Goal: Task Accomplishment & Management: Use online tool/utility

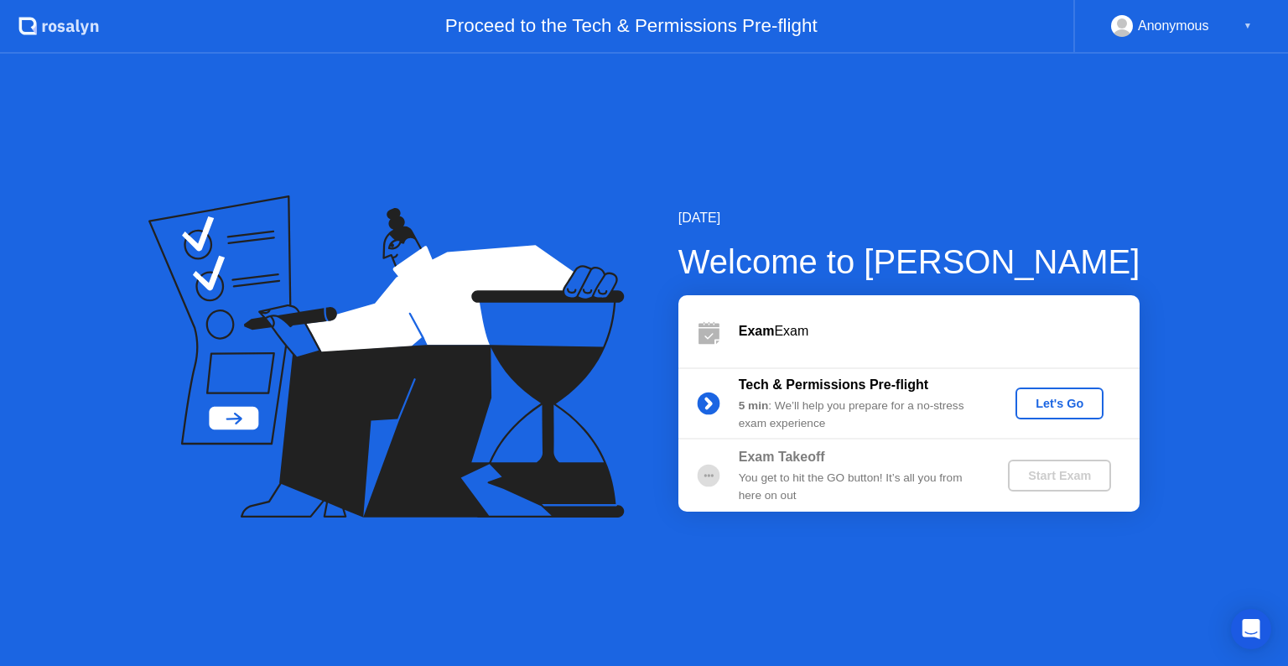
click at [1071, 398] on div "Let's Go" at bounding box center [1059, 403] width 75 height 13
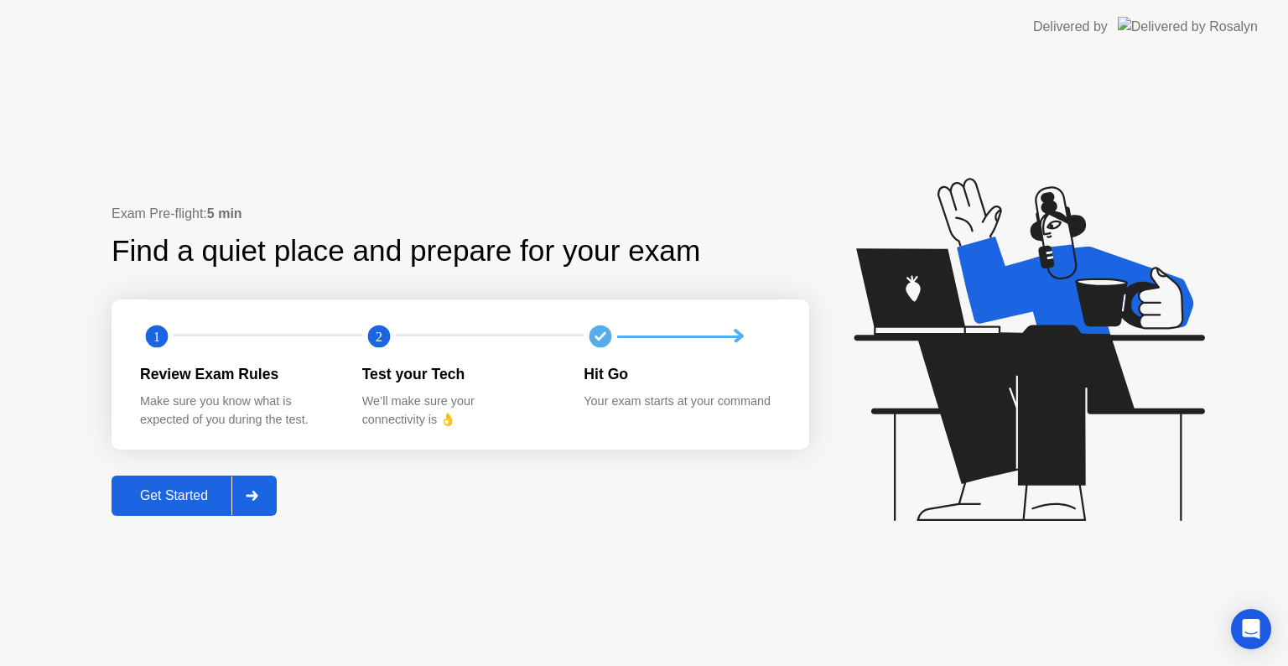
click at [191, 497] on div "Get Started" at bounding box center [174, 495] width 115 height 15
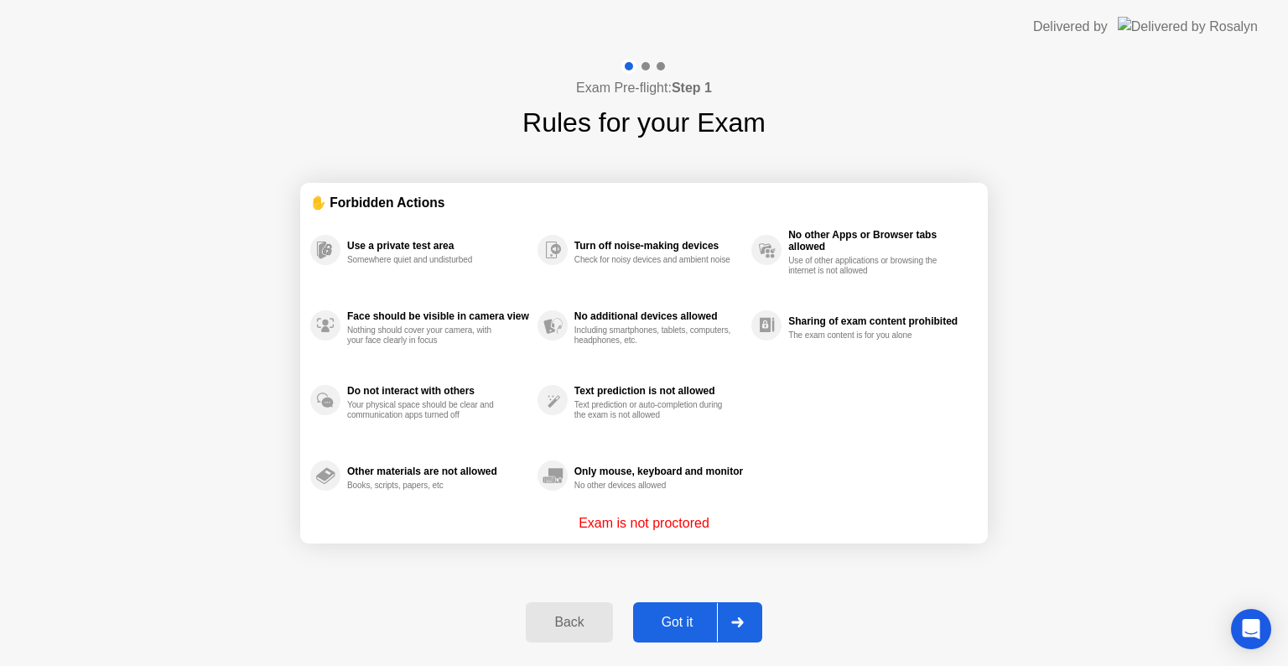
drag, startPoint x: 1111, startPoint y: 196, endPoint x: 1067, endPoint y: 302, distance: 114.7
click at [1111, 196] on div "Exam Pre-flight: Step 1 Rules for your Exam ✋ Forbidden Actions Use a private t…" at bounding box center [644, 360] width 1288 height 612
click at [589, 627] on div "Back" at bounding box center [569, 622] width 76 height 15
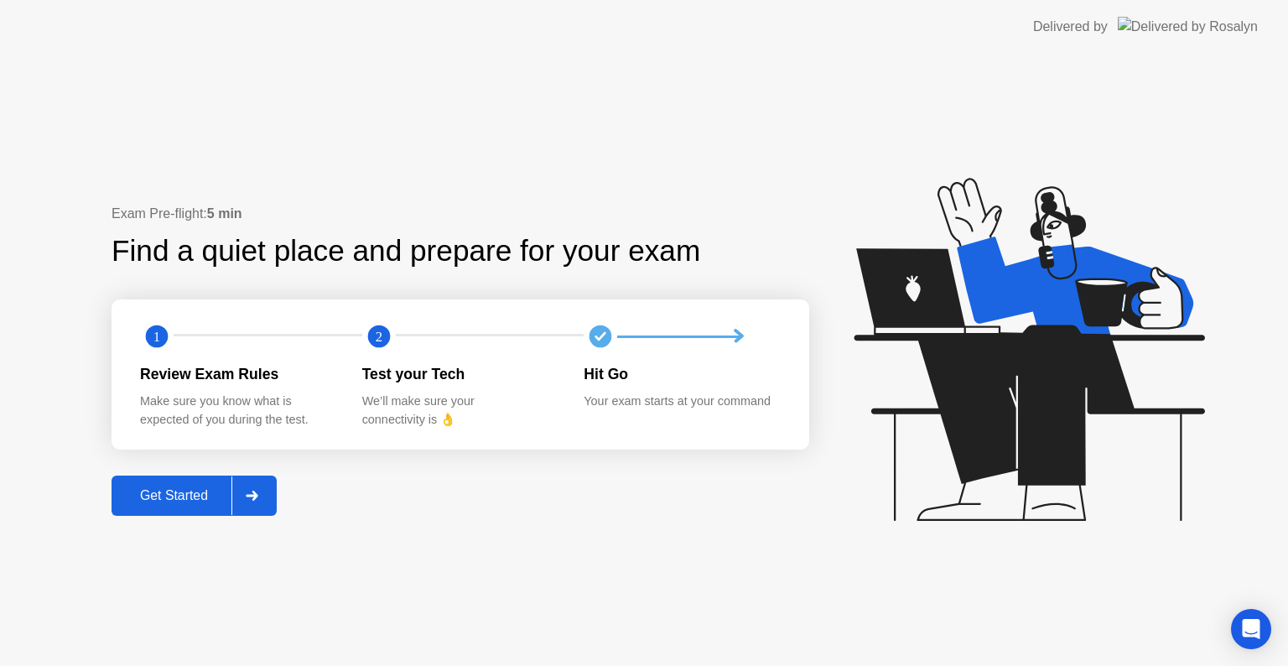
click at [213, 503] on div "Get Started" at bounding box center [174, 495] width 115 height 15
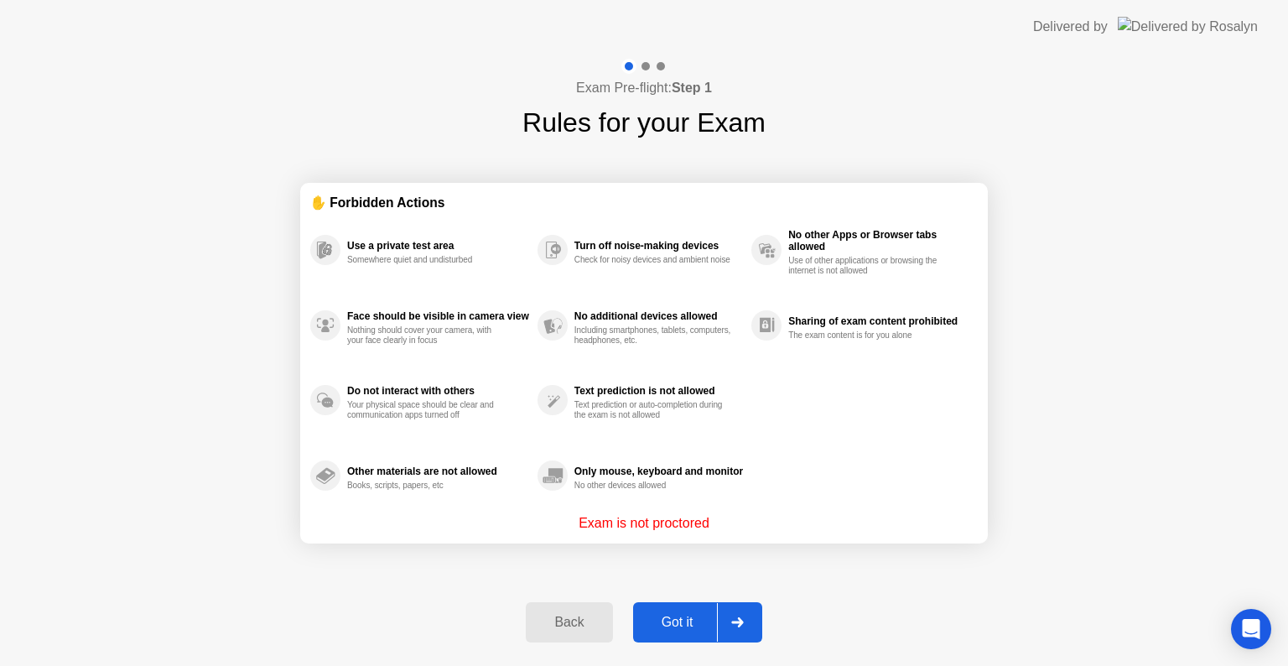
click at [687, 622] on div "Got it" at bounding box center [677, 622] width 79 height 15
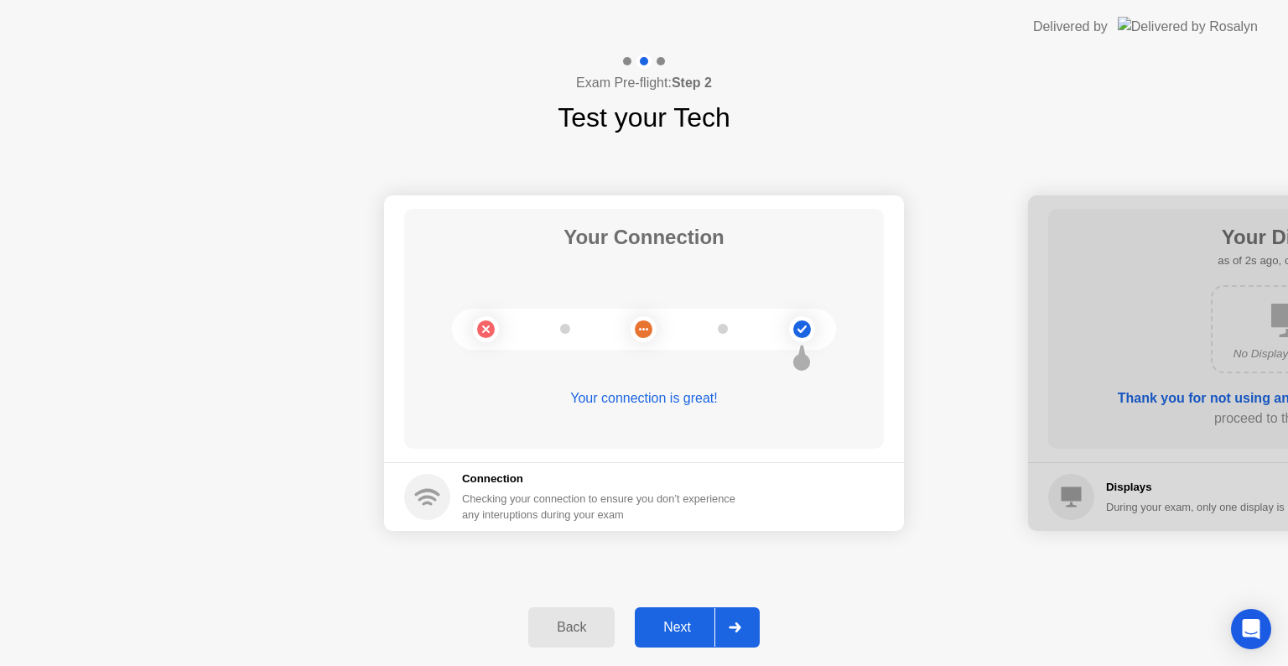
click at [695, 635] on div "Next" at bounding box center [677, 627] width 75 height 15
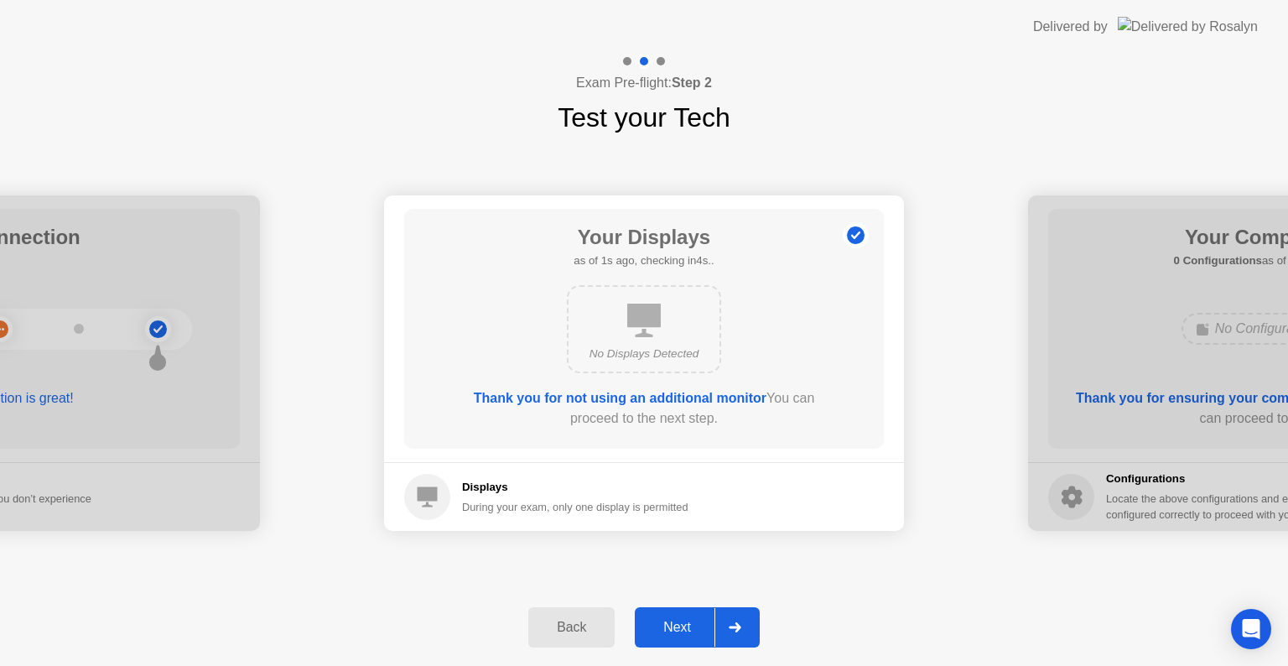
click at [695, 635] on div "Next" at bounding box center [677, 627] width 75 height 15
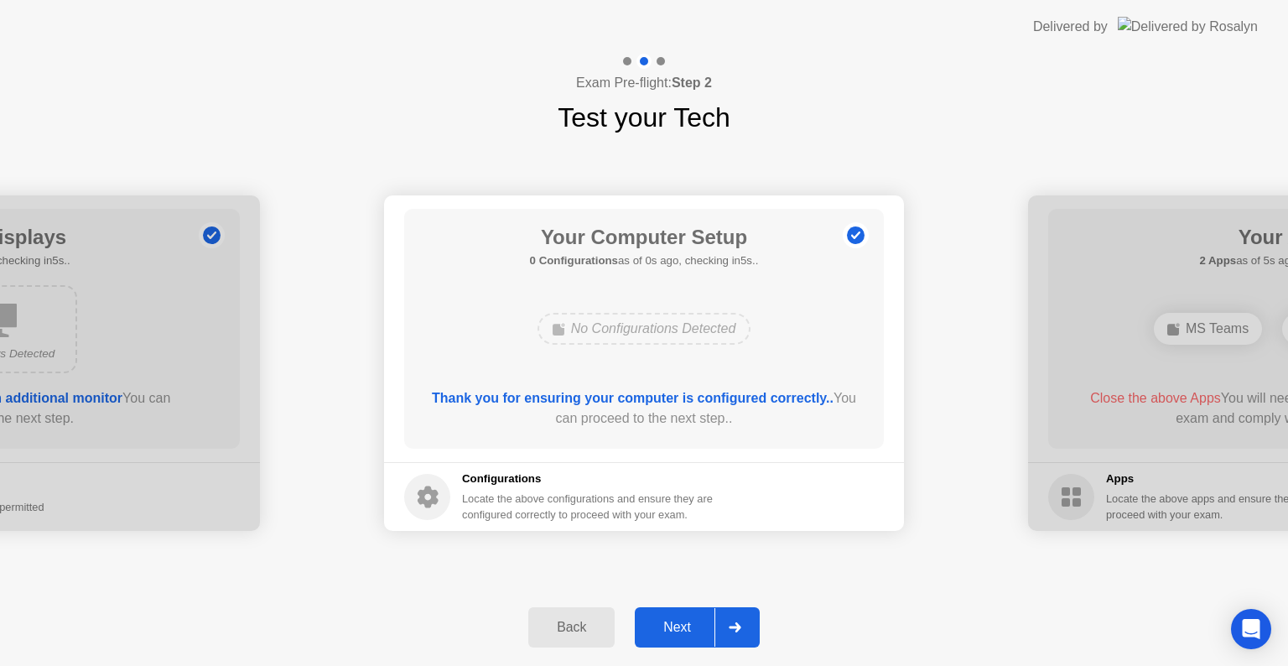
click at [665, 622] on div "Next" at bounding box center [677, 627] width 75 height 15
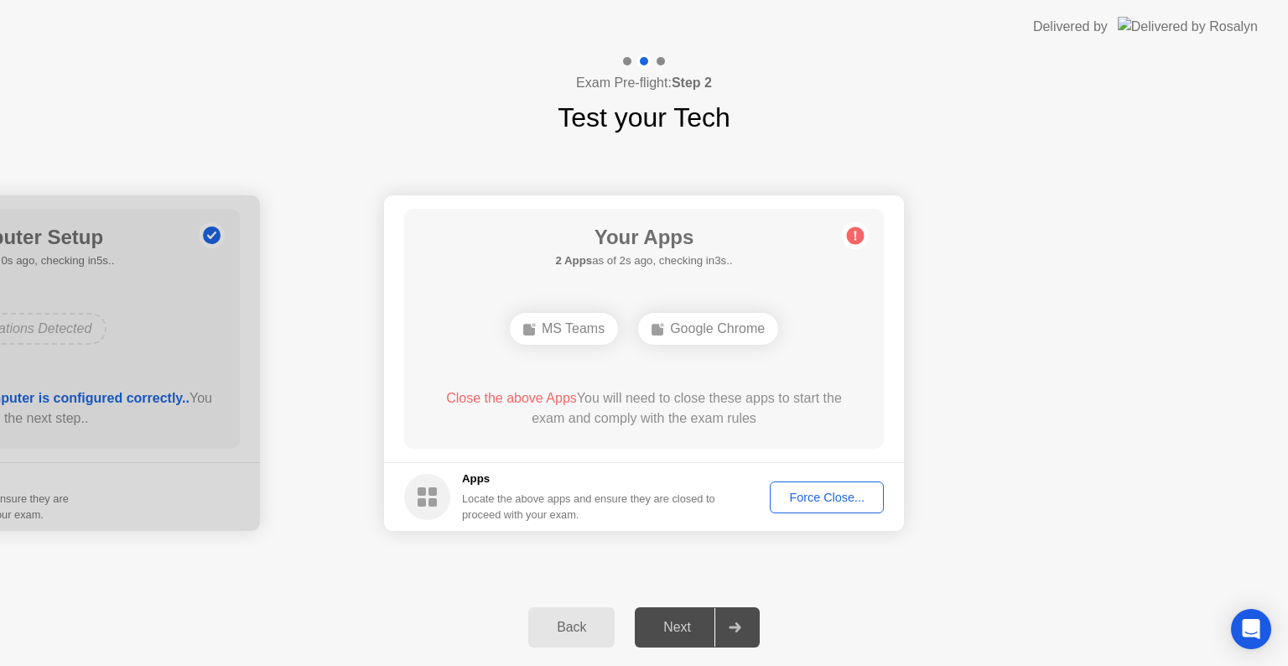
click at [805, 503] on div "Force Close..." at bounding box center [827, 497] width 102 height 13
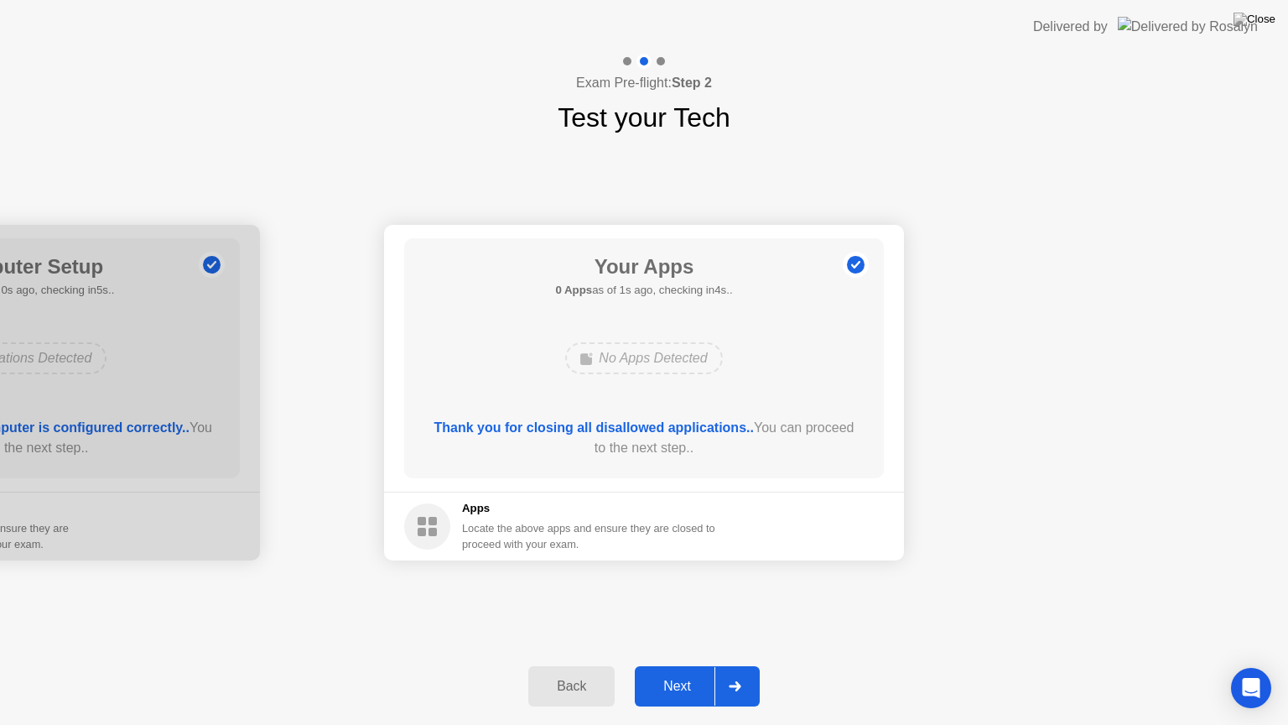
click at [697, 665] on div "Next" at bounding box center [677, 686] width 75 height 15
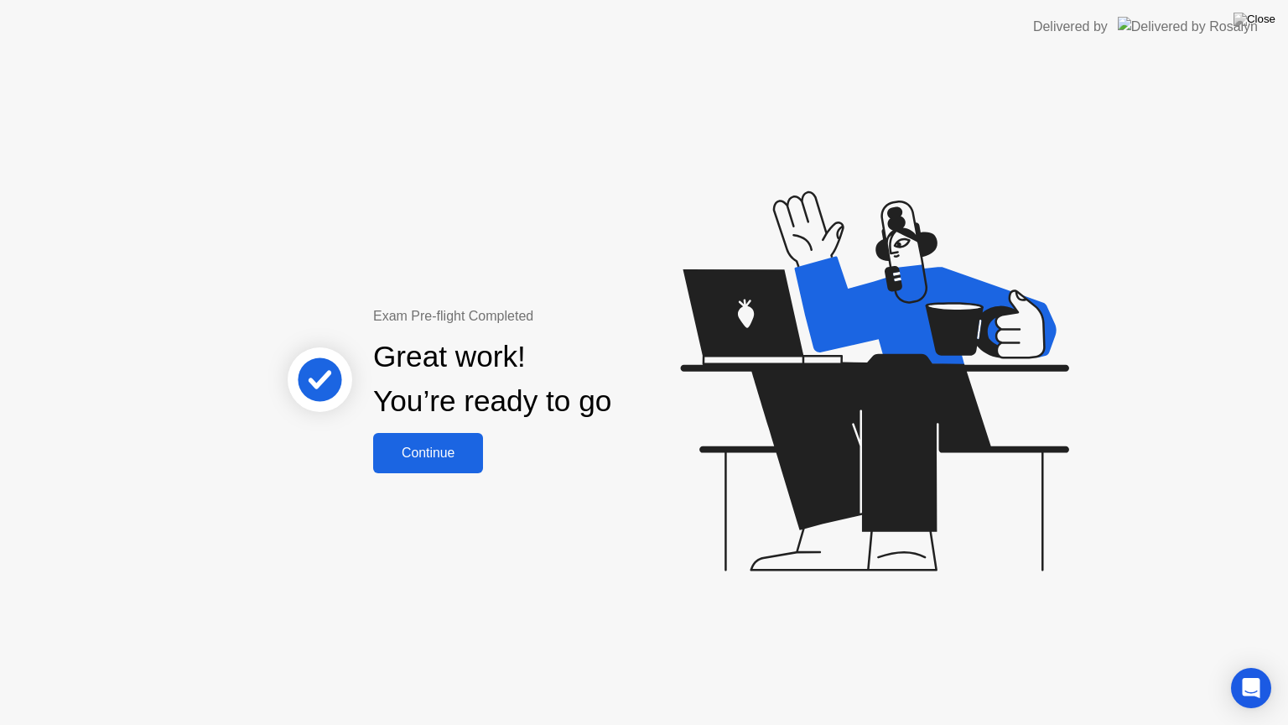
click at [443, 456] on div "Continue" at bounding box center [428, 452] width 100 height 15
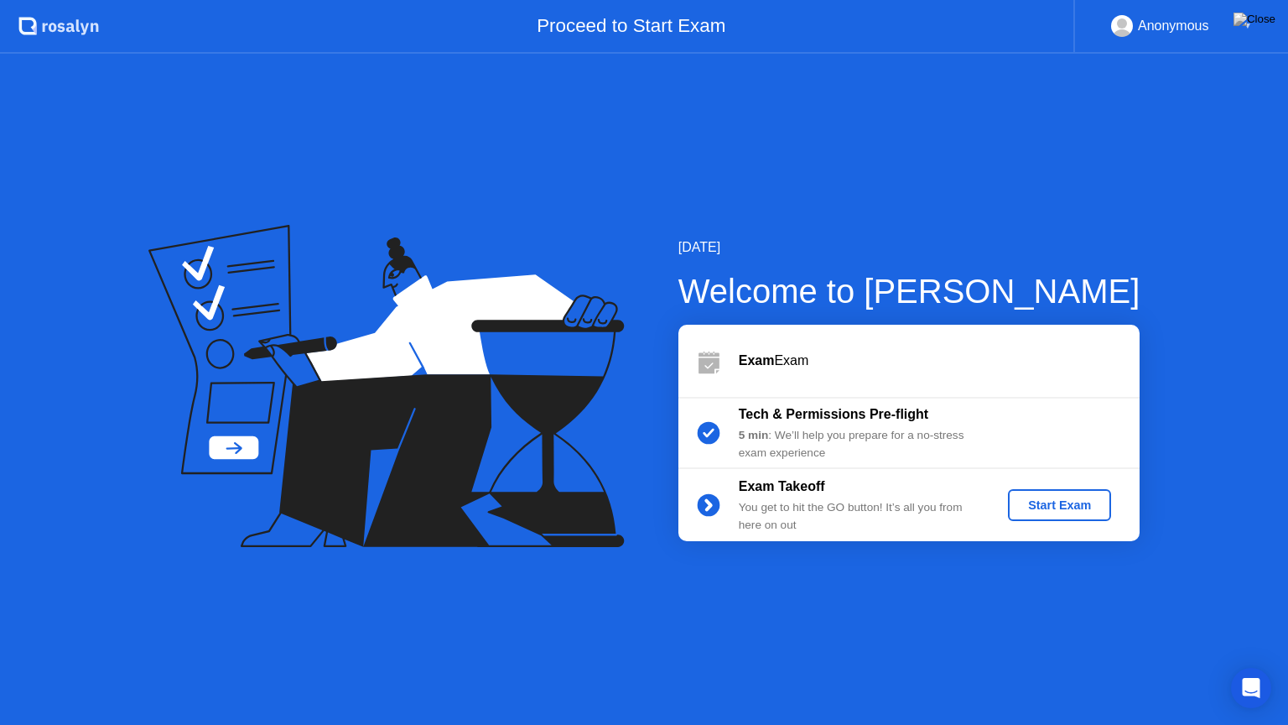
click at [1076, 507] on div "Start Exam" at bounding box center [1060, 504] width 90 height 13
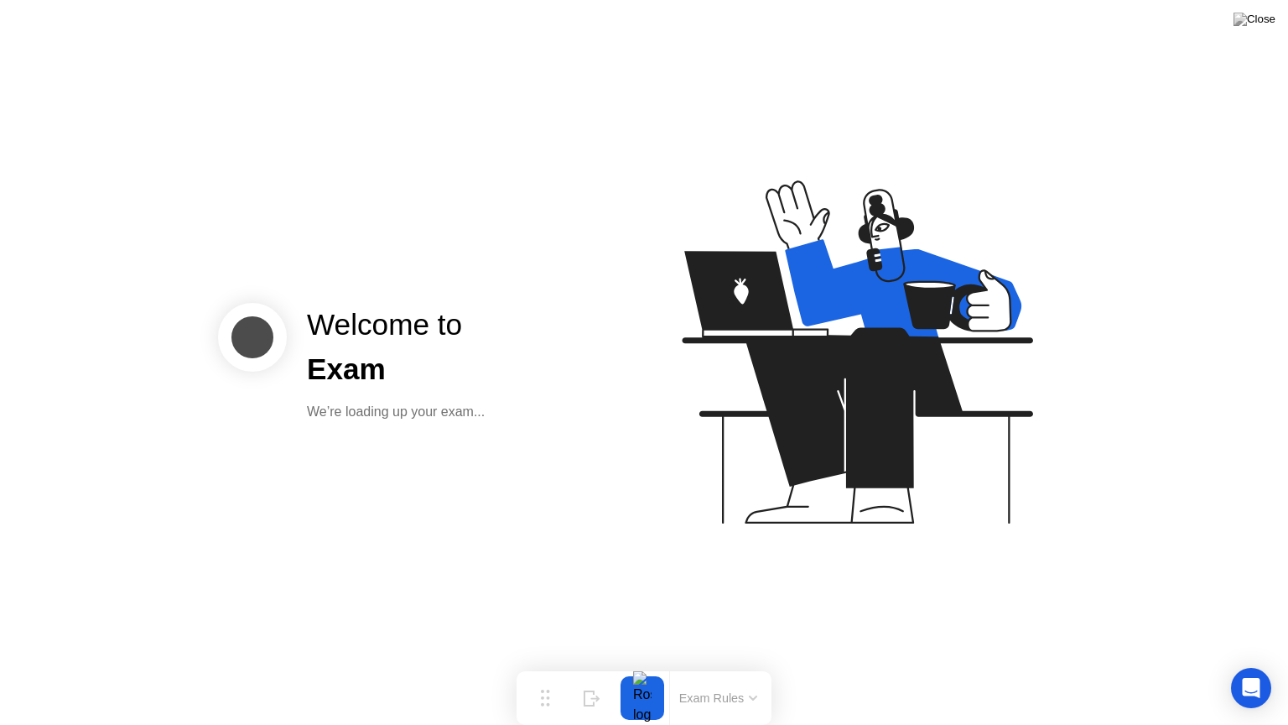
click at [1021, 438] on icon at bounding box center [853, 359] width 433 height 429
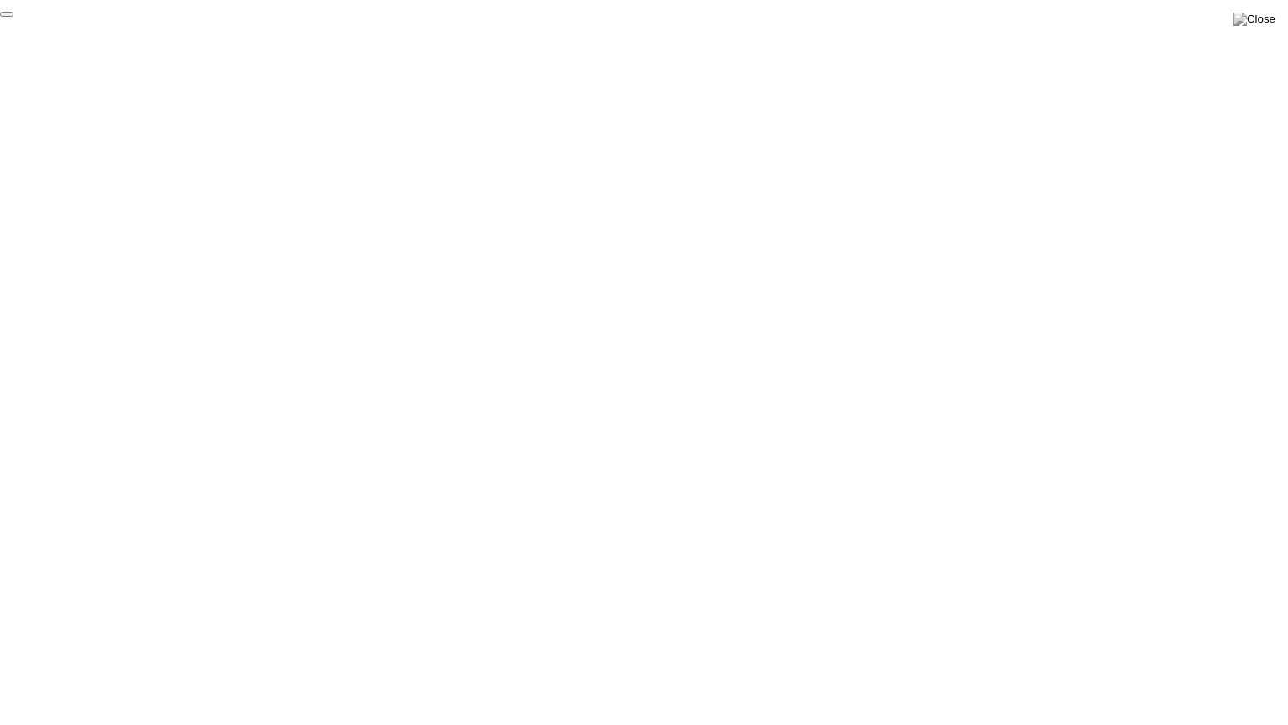
click div "End Proctoring Session"
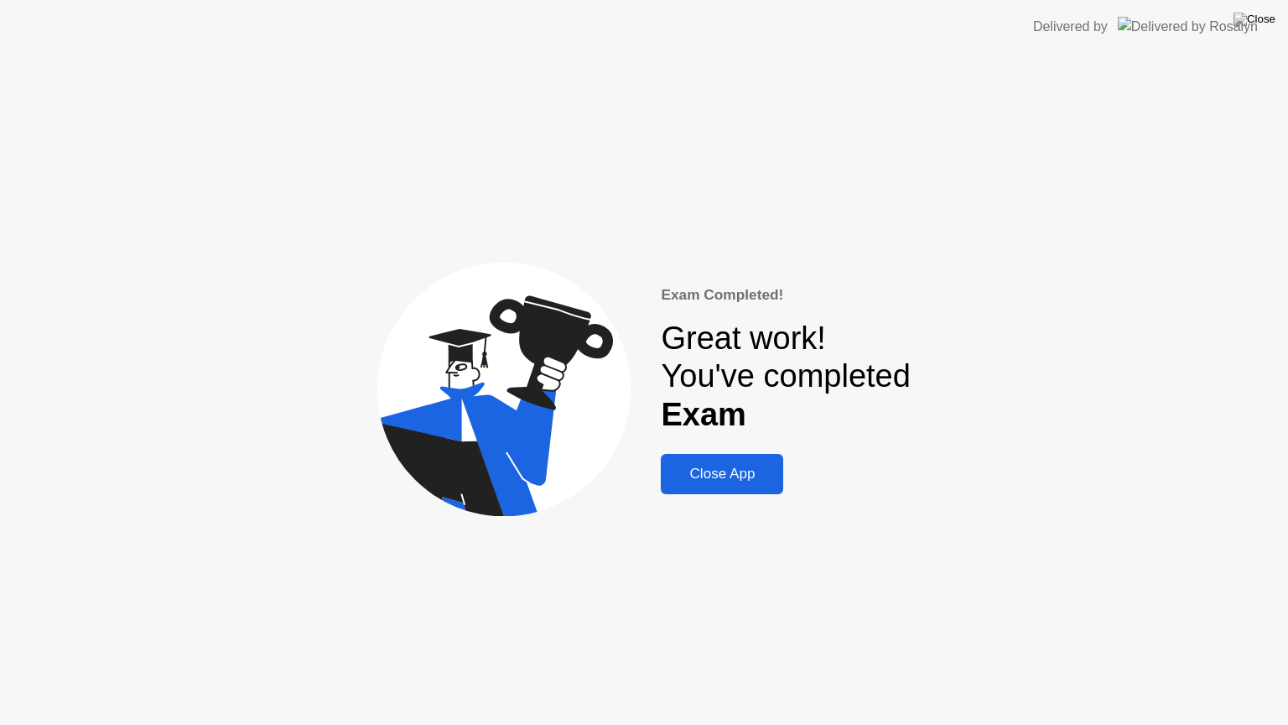
click at [752, 481] on div "Close App" at bounding box center [722, 474] width 112 height 17
